Goal: Entertainment & Leisure: Consume media (video, audio)

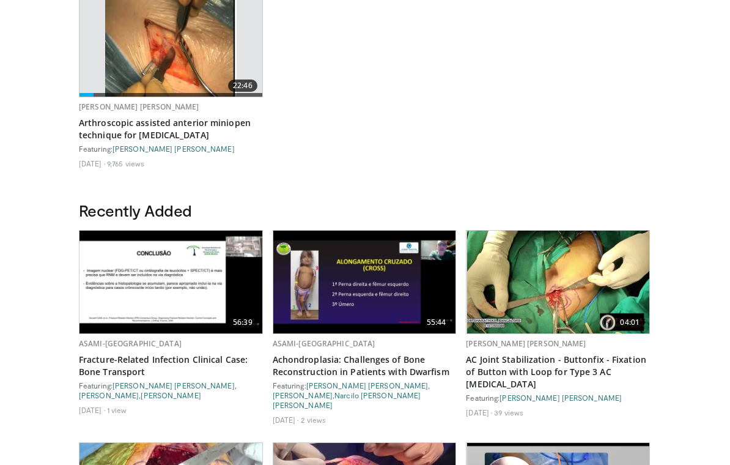
scroll to position [488, 0]
click at [199, 311] on link "56:39" at bounding box center [171, 282] width 183 height 103
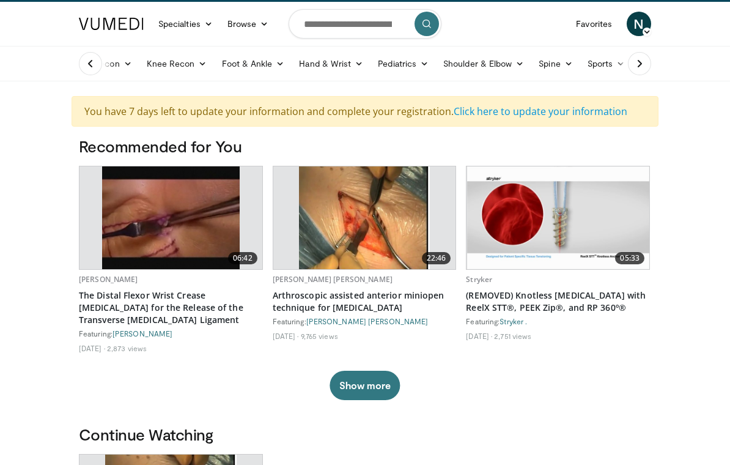
scroll to position [0, 0]
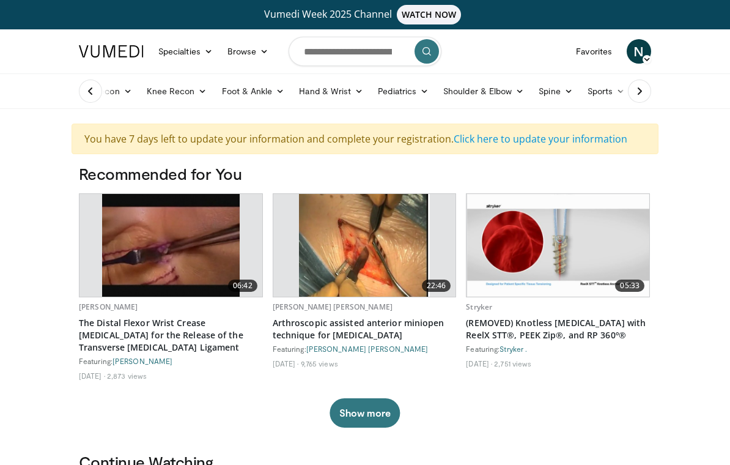
click at [634, 48] on span "N" at bounding box center [639, 51] width 24 height 24
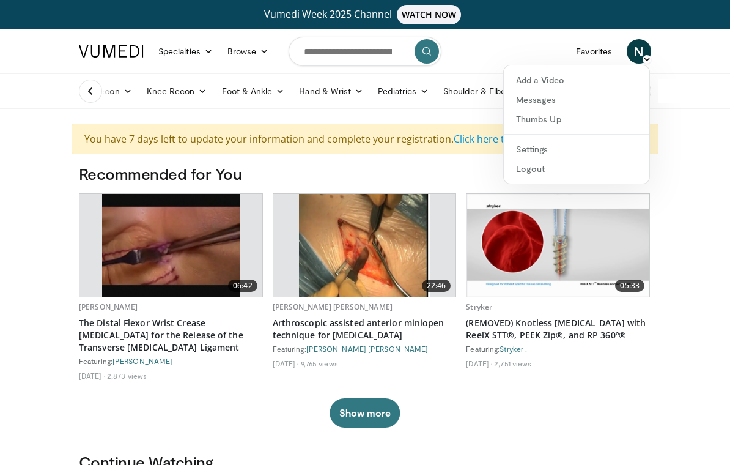
click at [543, 279] on link "05:33" at bounding box center [558, 245] width 183 height 103
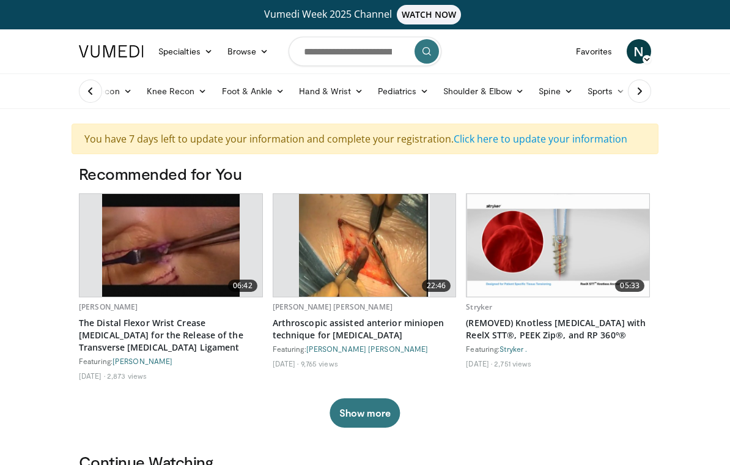
click at [587, 251] on link "05:33" at bounding box center [558, 245] width 183 height 103
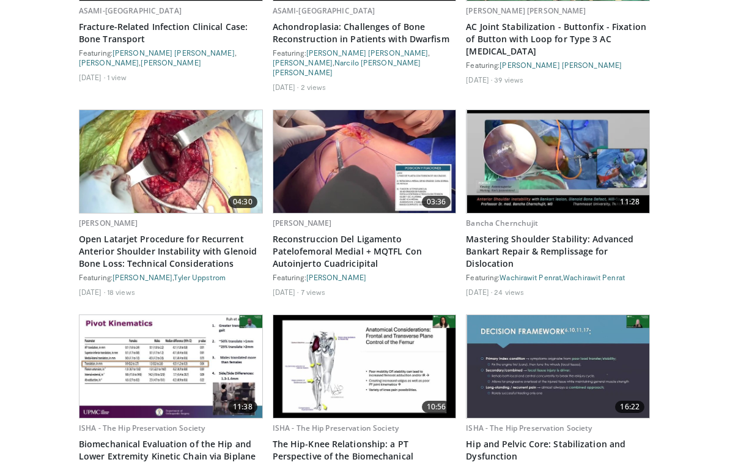
scroll to position [858, 0]
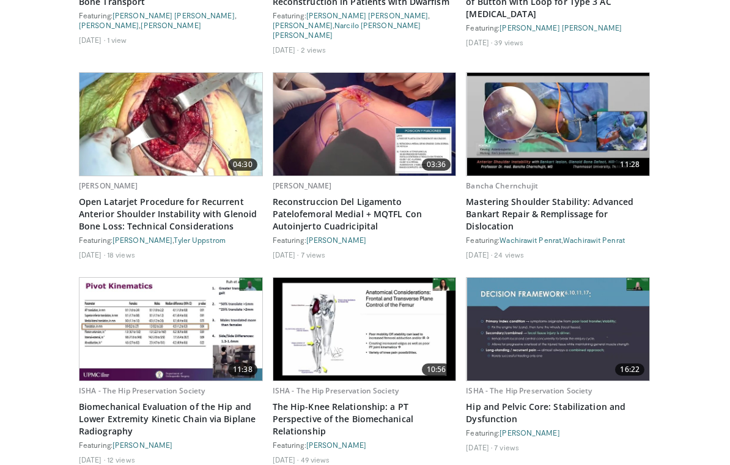
click at [362, 342] on link "10:56" at bounding box center [364, 329] width 183 height 103
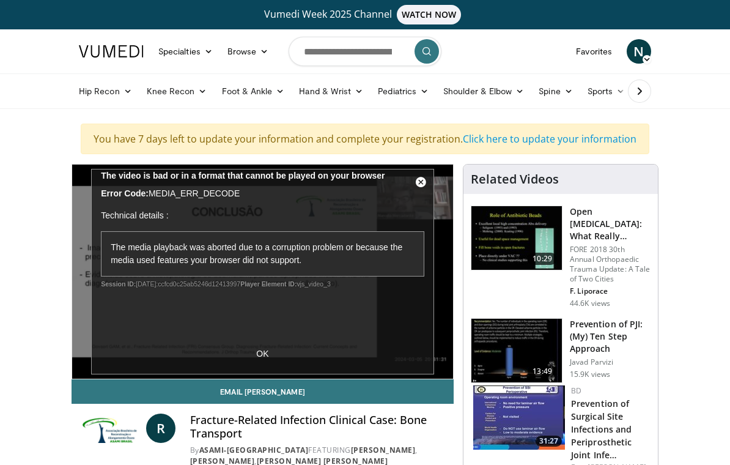
click at [265, 357] on div "10 seconds Tap to unmute" at bounding box center [262, 272] width 381 height 214
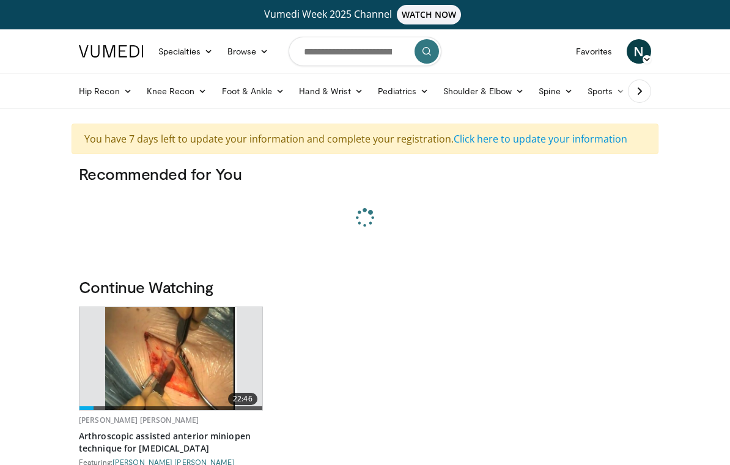
scroll to position [110, 0]
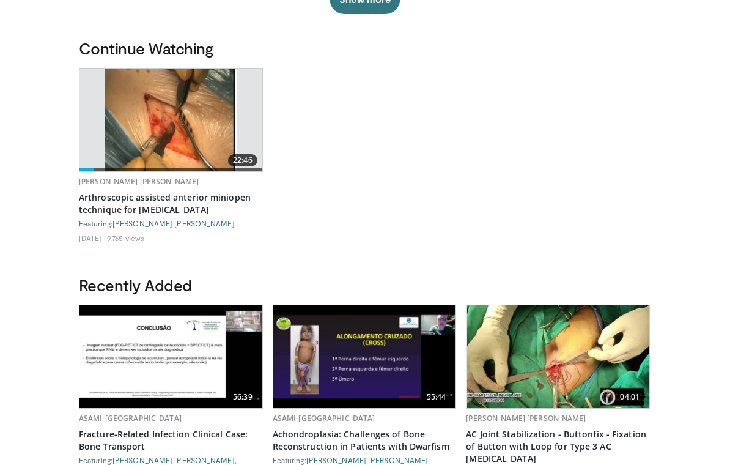
scroll to position [467, 0]
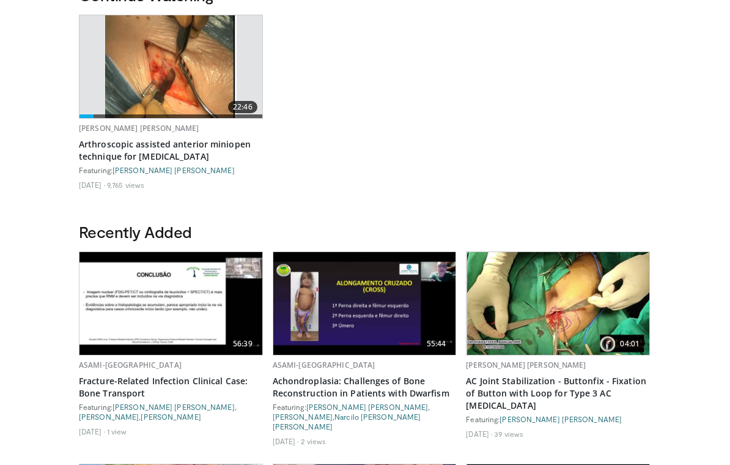
click at [380, 316] on img at bounding box center [364, 303] width 182 height 103
